Goal: Task Accomplishment & Management: Manage account settings

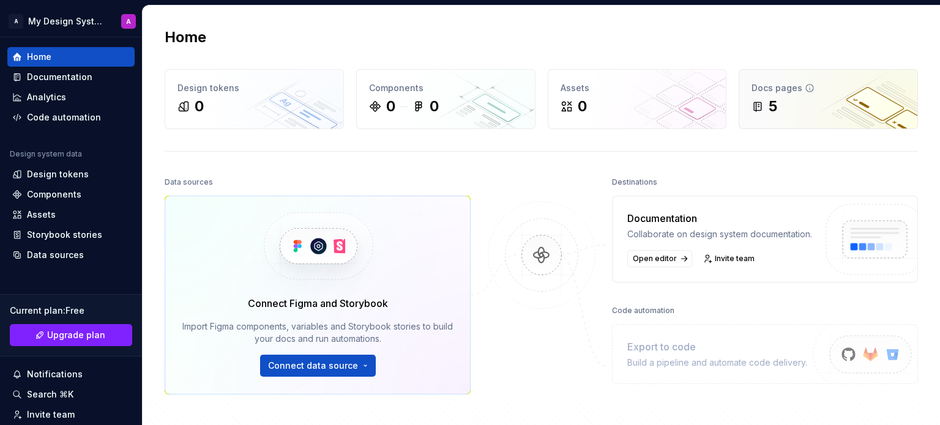
click at [778, 97] on div "5" at bounding box center [829, 107] width 154 height 20
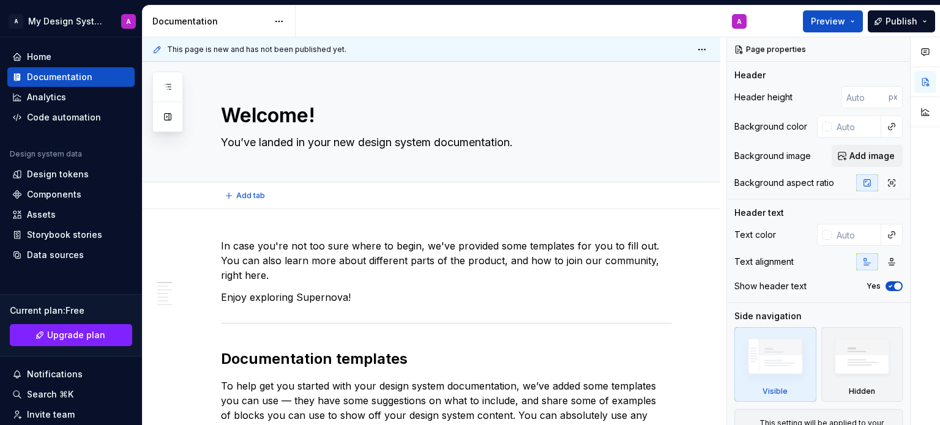
type textarea "*"
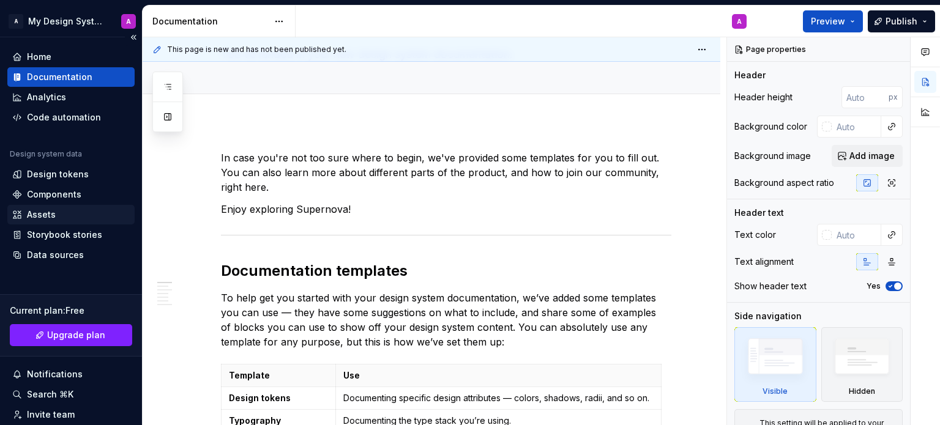
click at [37, 219] on div "Assets" at bounding box center [41, 215] width 29 height 12
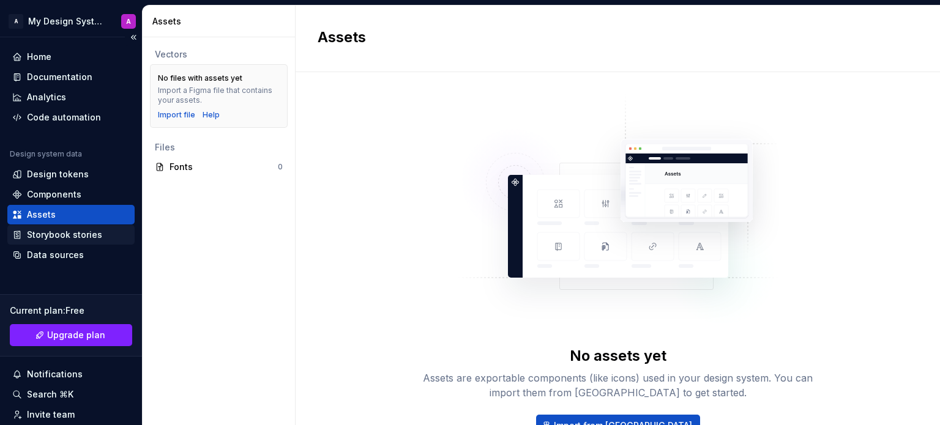
click at [69, 238] on div "Storybook stories" at bounding box center [64, 235] width 75 height 12
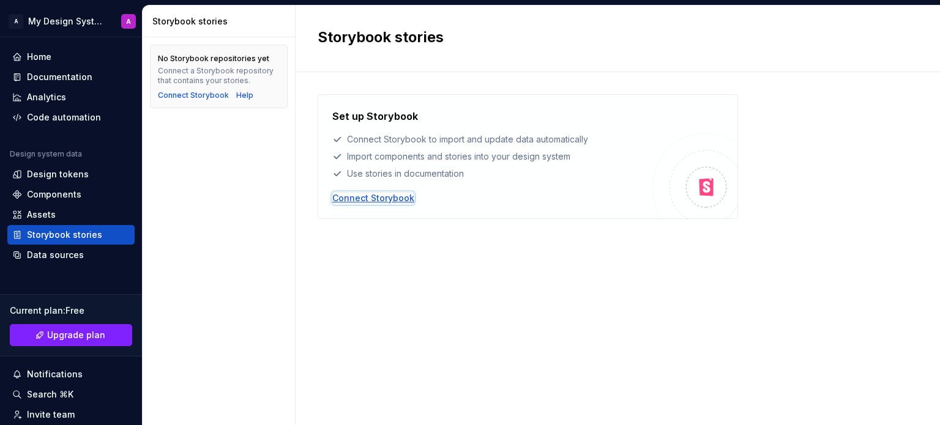
click at [347, 196] on div "Connect Storybook" at bounding box center [373, 198] width 82 height 12
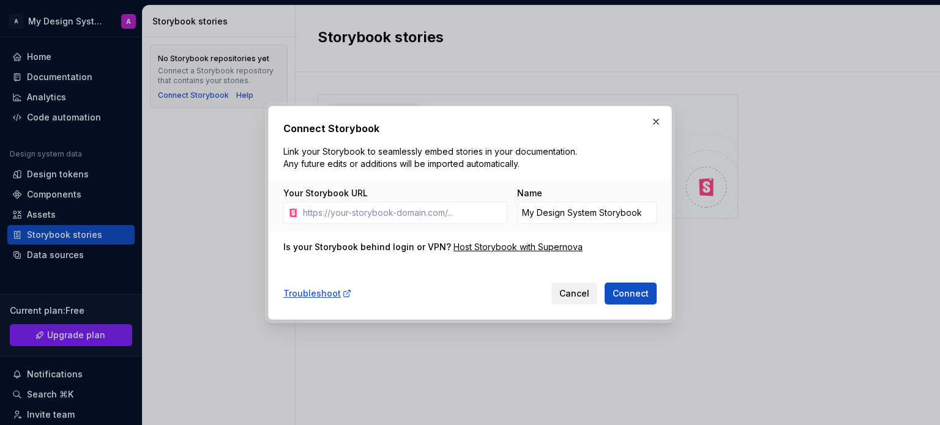
click at [583, 294] on span "Cancel" at bounding box center [574, 294] width 30 height 12
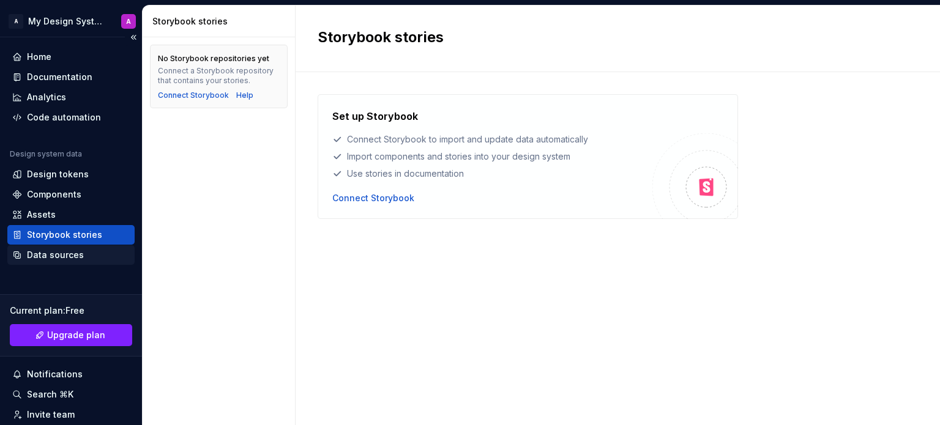
click at [86, 256] on div "Data sources" at bounding box center [71, 255] width 118 height 12
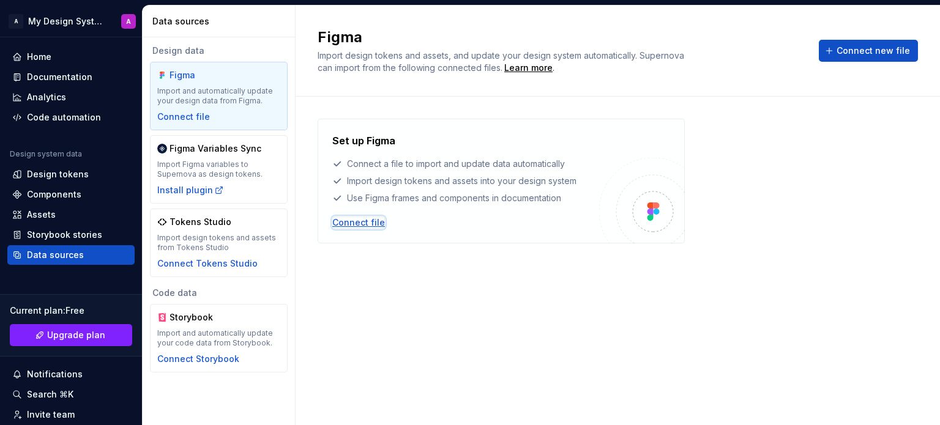
click at [363, 222] on div "Connect file" at bounding box center [358, 223] width 53 height 12
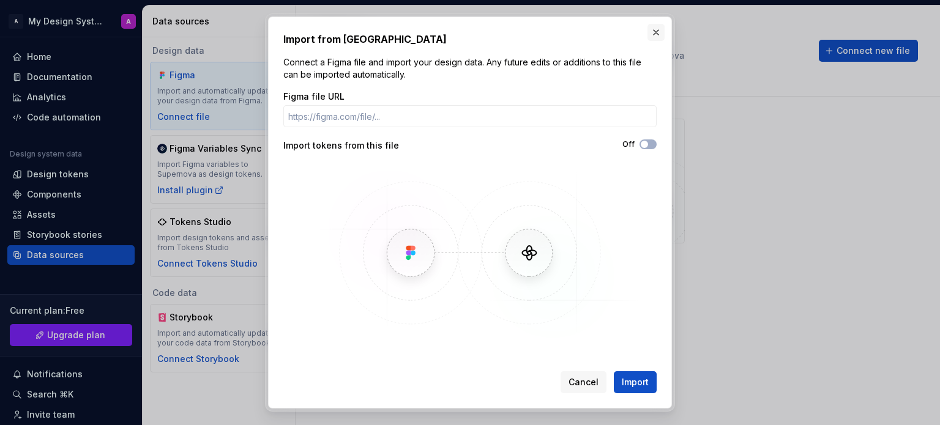
click at [656, 39] on button "button" at bounding box center [656, 32] width 17 height 17
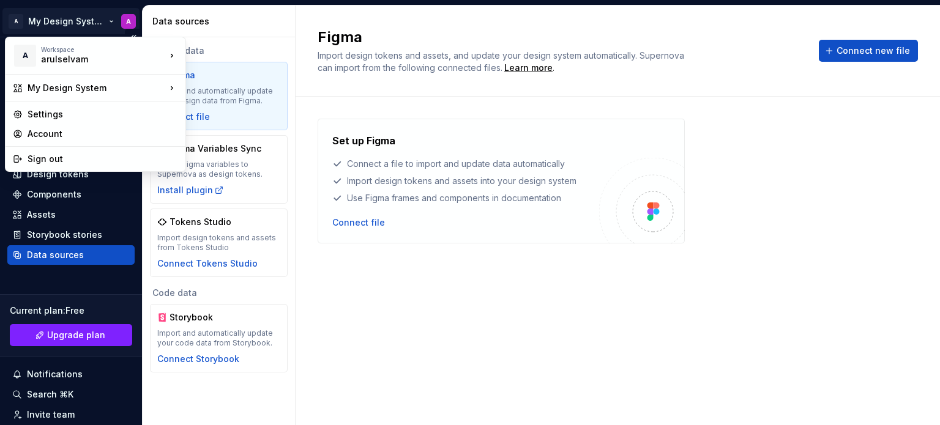
click at [109, 17] on html "A My Design System A Home Documentation Analytics Code automation Design system…" at bounding box center [470, 212] width 940 height 425
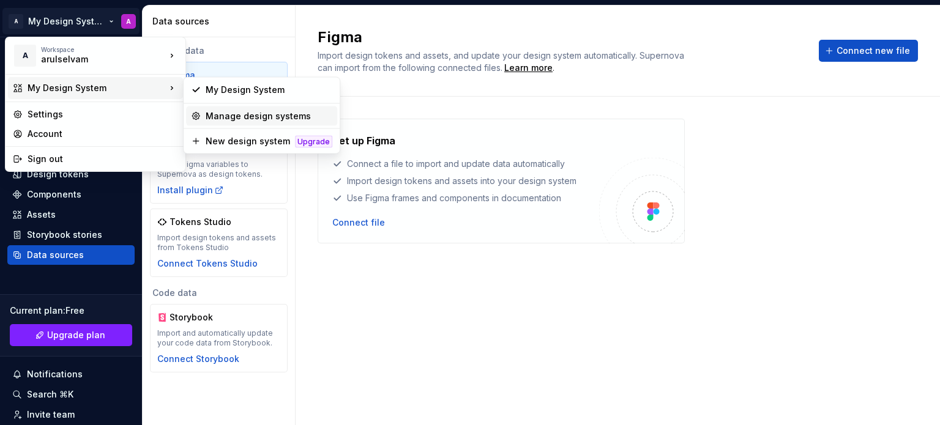
click at [261, 119] on div "Manage design systems" at bounding box center [269, 116] width 127 height 12
